Goal: Transaction & Acquisition: Purchase product/service

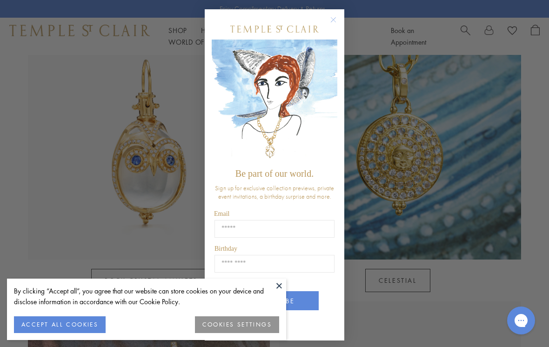
scroll to position [483, 0]
click at [334, 23] on circle "Close dialog" at bounding box center [333, 19] width 11 height 11
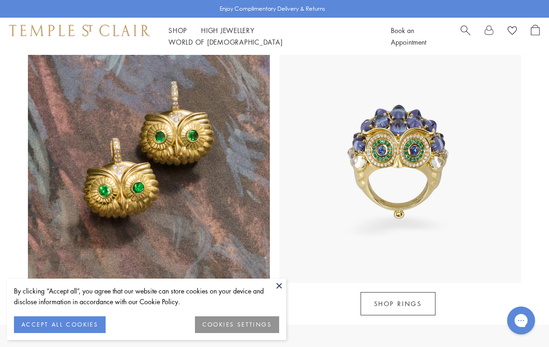
scroll to position [745, 0]
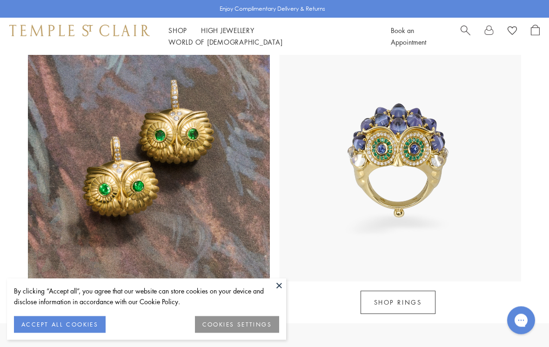
click at [382, 291] on link "SHOP RINGS" at bounding box center [397, 302] width 75 height 23
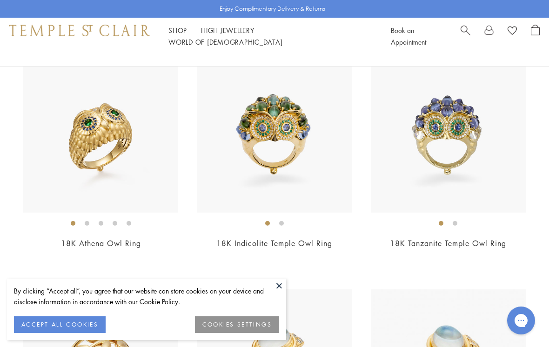
scroll to position [113, 0]
click at [230, 160] on img at bounding box center [274, 135] width 155 height 155
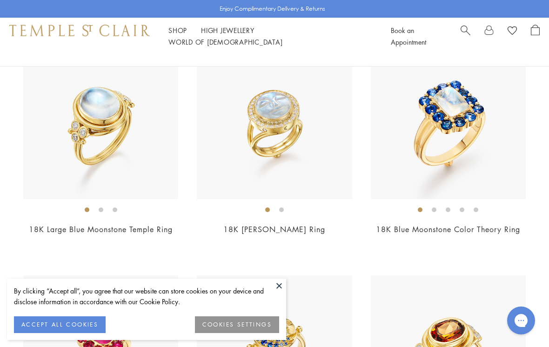
scroll to position [3139, 0]
click at [232, 156] on img at bounding box center [274, 121] width 155 height 155
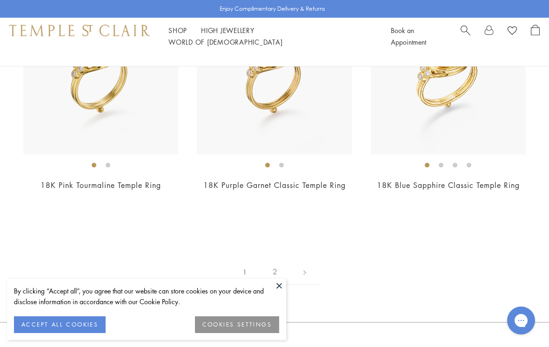
scroll to position [3704, 0]
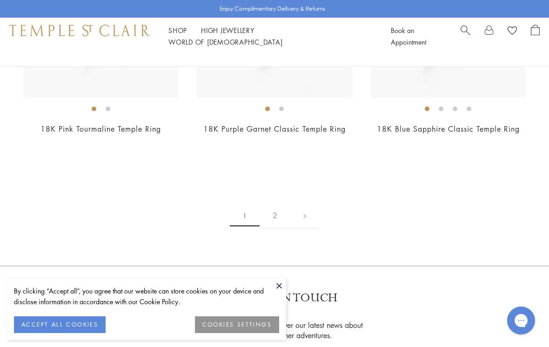
click at [273, 206] on link "2" at bounding box center [275, 216] width 31 height 26
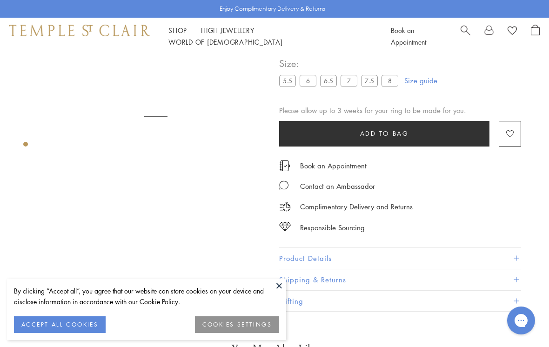
scroll to position [55, 0]
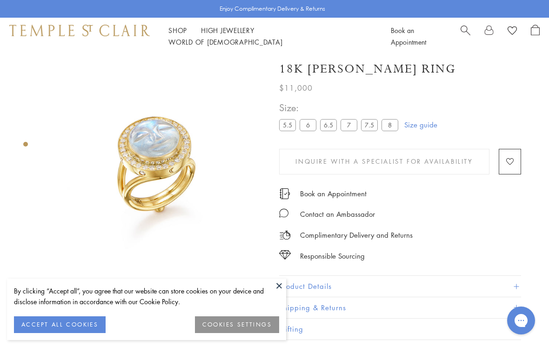
click at [27, 146] on div "Product gallery navigation" at bounding box center [25, 144] width 5 height 5
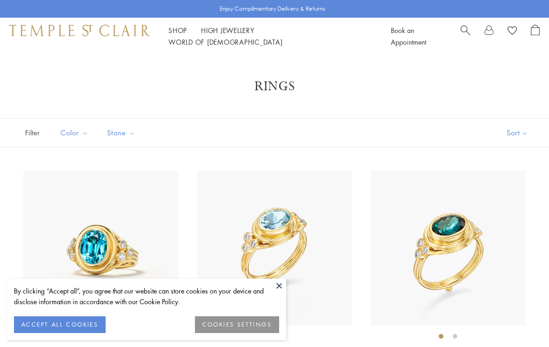
click at [20, 205] on div "18K Blue Zircon Classic Temple Ring $12,000" at bounding box center [91, 278] width 173 height 214
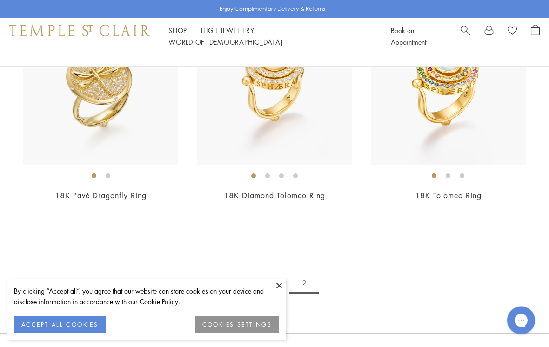
scroll to position [635, 0]
click at [245, 270] on link at bounding box center [244, 283] width 29 height 26
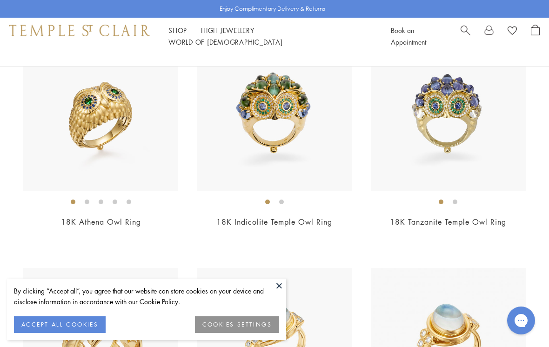
scroll to position [179, 0]
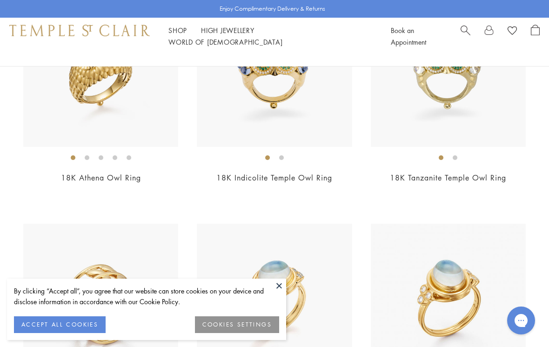
click at [282, 293] on button at bounding box center [279, 286] width 14 height 14
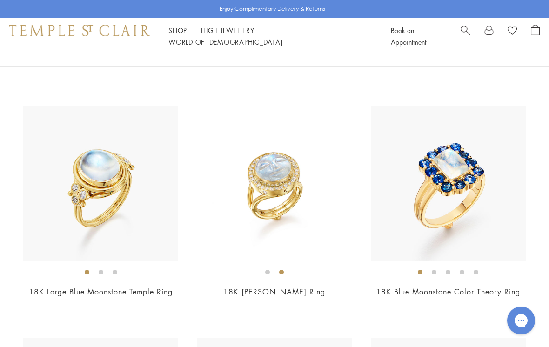
scroll to position [3078, 0]
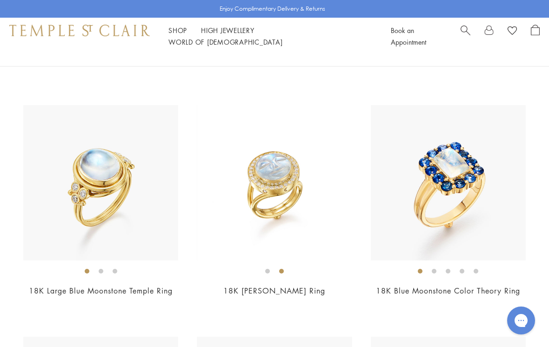
click at [214, 198] on img at bounding box center [274, 182] width 155 height 155
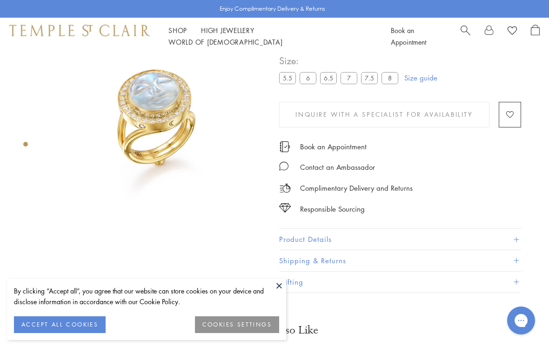
scroll to position [55, 0]
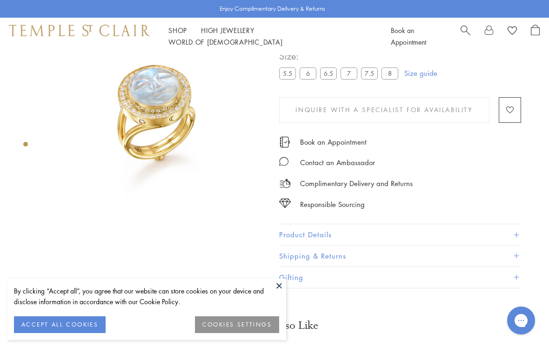
click at [285, 284] on button at bounding box center [279, 286] width 14 height 14
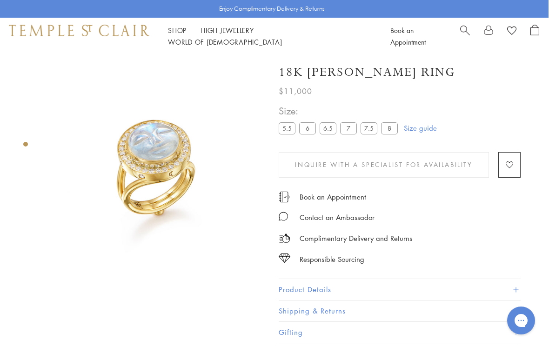
scroll to position [0, 0]
